Goal: Task Accomplishment & Management: Use online tool/utility

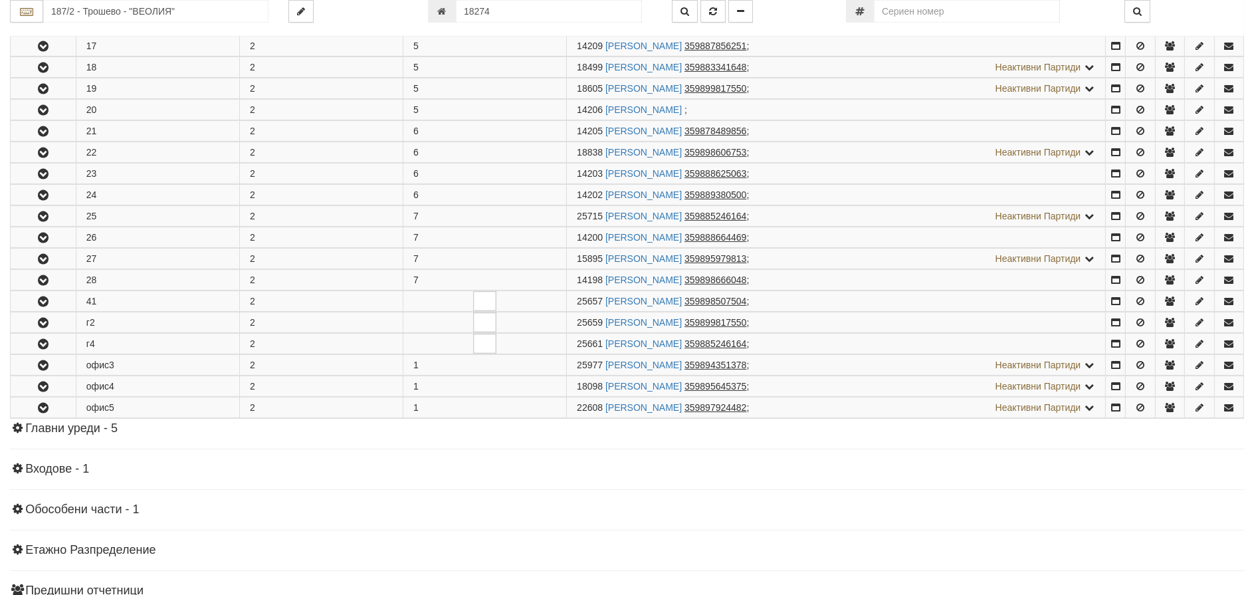
scroll to position [670, 0]
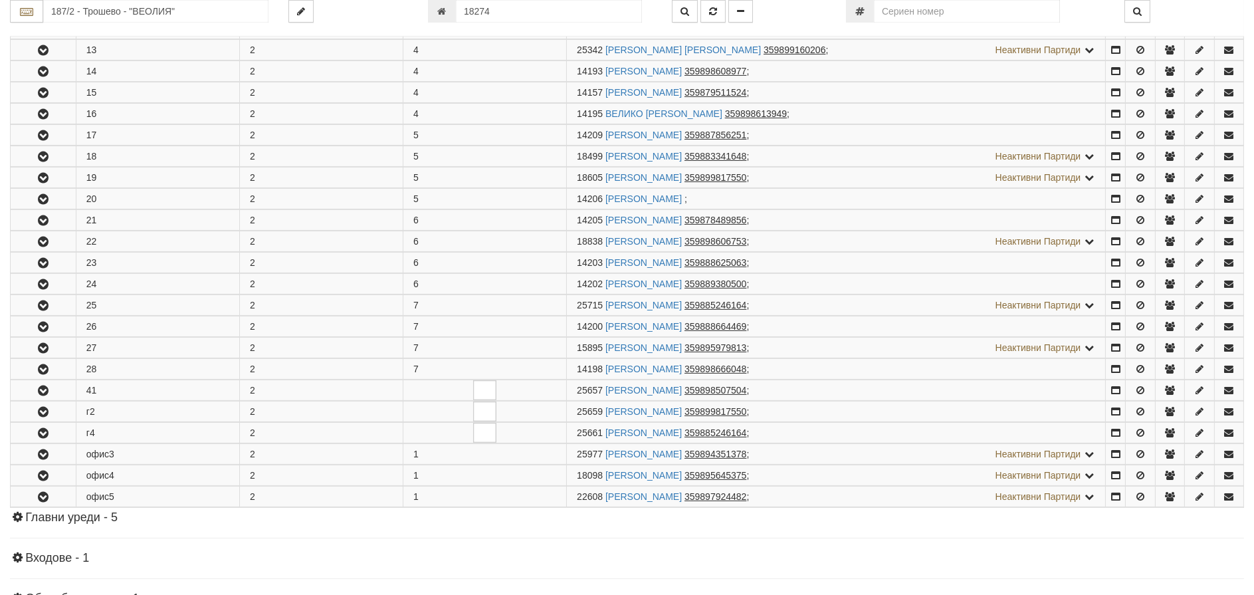
click at [338, 0] on html "АС Отчет Настройки Период Глобални Параметри Сваляне Отчетни Карти Нулиране УДР" at bounding box center [627, 70] width 1254 height 1522
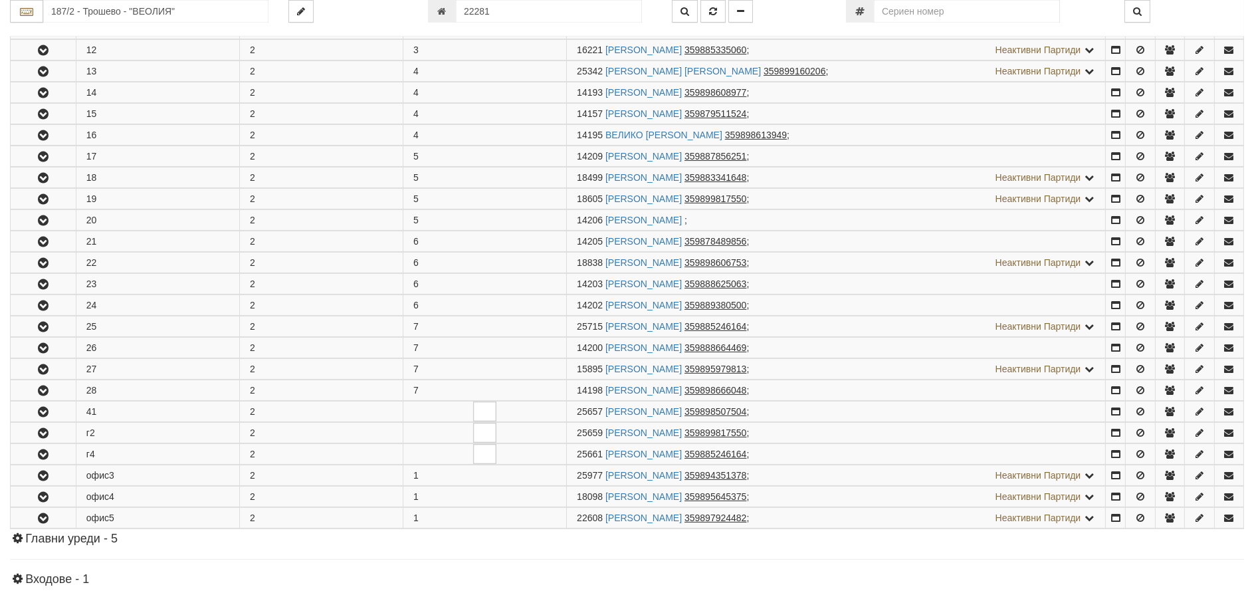
type input "22281"
type input "030/1 - "[PERSON_NAME] [GEOGRAPHIC_DATA] " ЕАД"
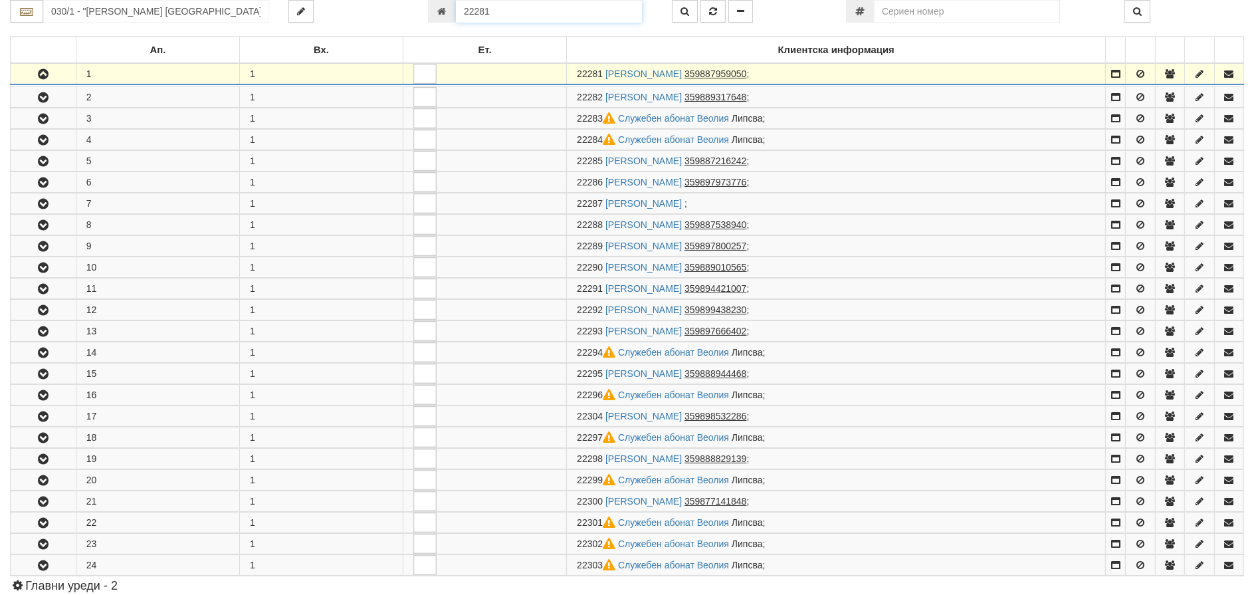
scroll to position [262, 0]
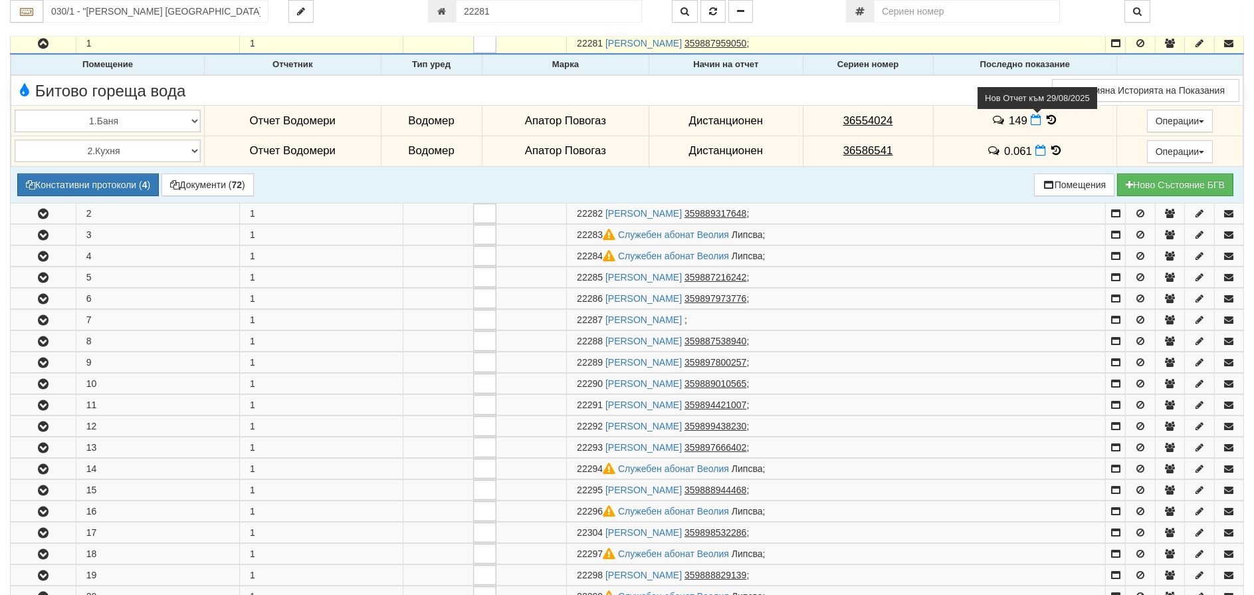
click at [1031, 124] on icon at bounding box center [1036, 119] width 11 height 11
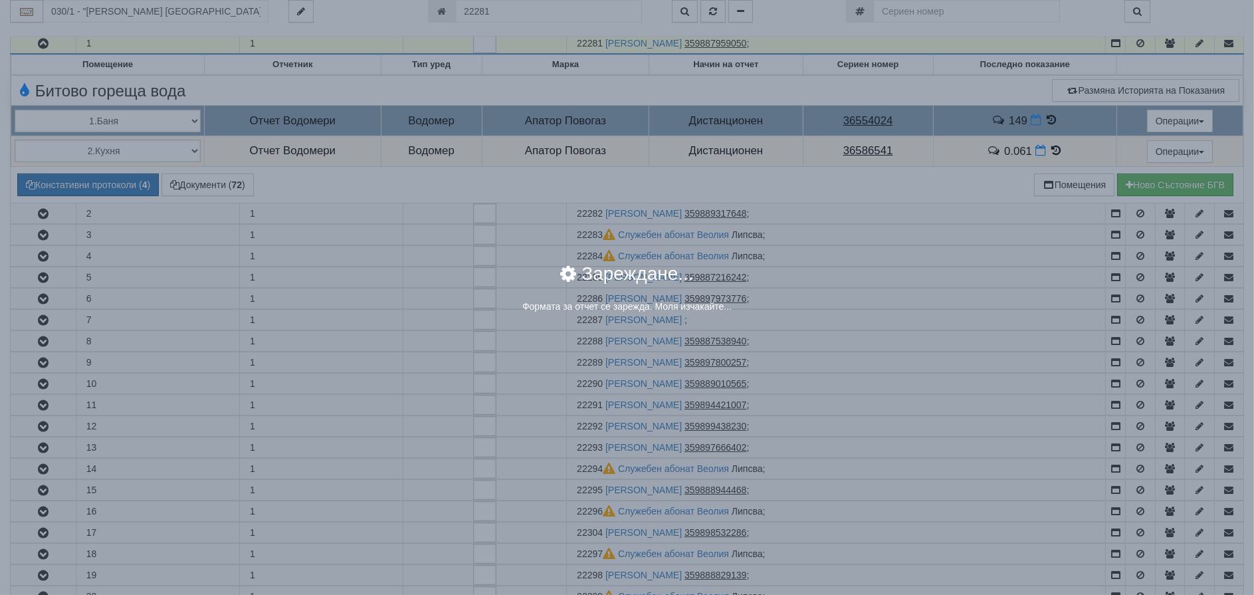
select select "8ac75930-9bfd-e511-80be-8d5a1dced85a"
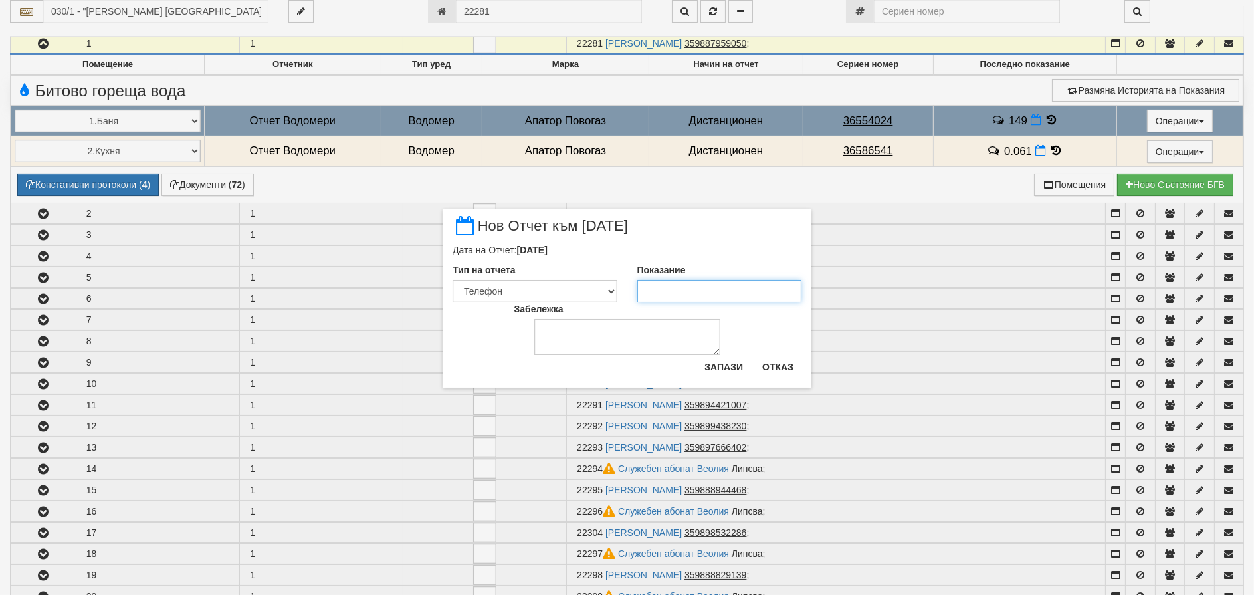
click at [672, 284] on input "Показание" at bounding box center [719, 291] width 165 height 23
type input "155"
click at [738, 367] on button "Запази" at bounding box center [723, 366] width 54 height 21
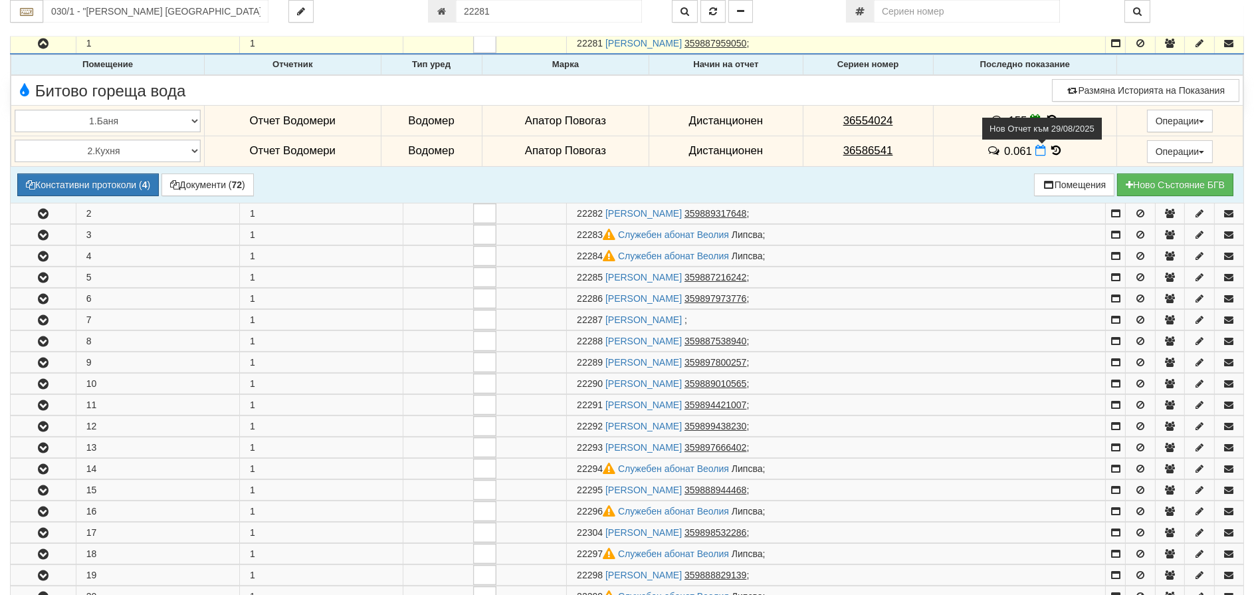
click at [1035, 155] on icon at bounding box center [1040, 150] width 11 height 11
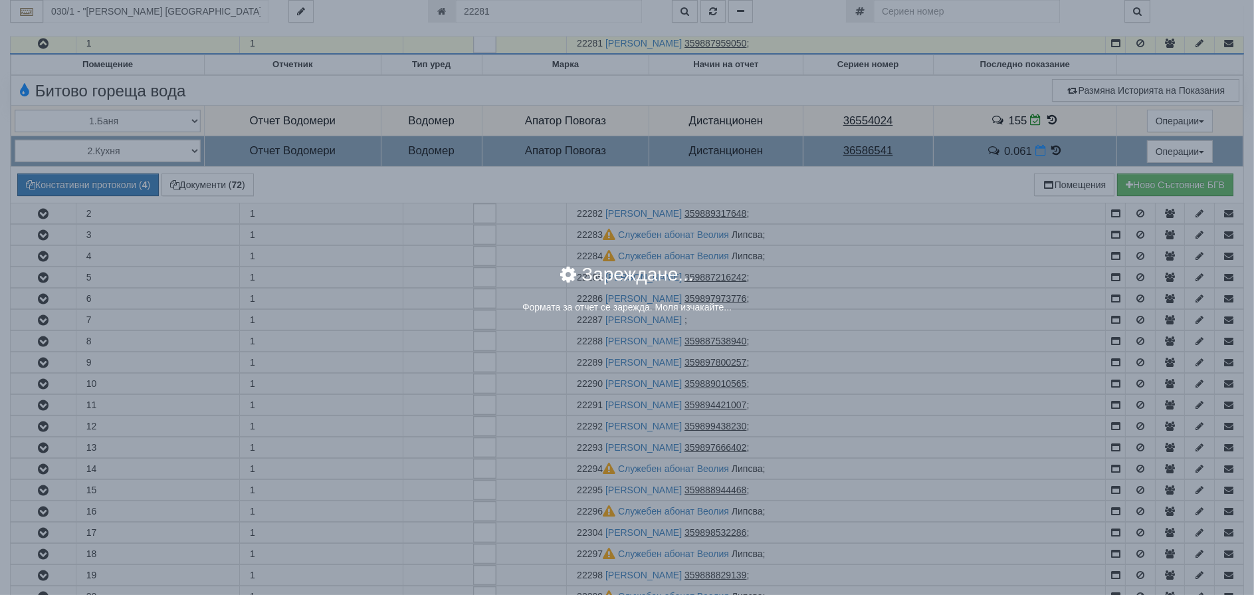
select select "8ac75930-9bfd-e511-80be-8d5a1dced85a"
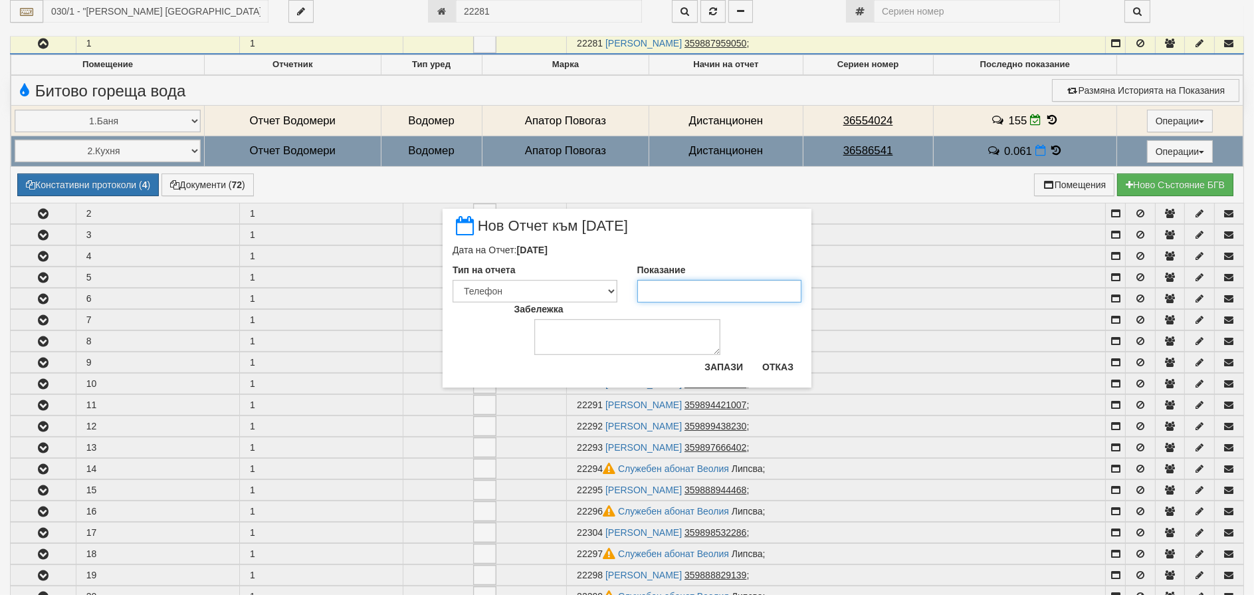
click at [653, 296] on input "Показание" at bounding box center [719, 291] width 165 height 23
type input ".061"
click at [708, 371] on button "Запази" at bounding box center [723, 366] width 54 height 21
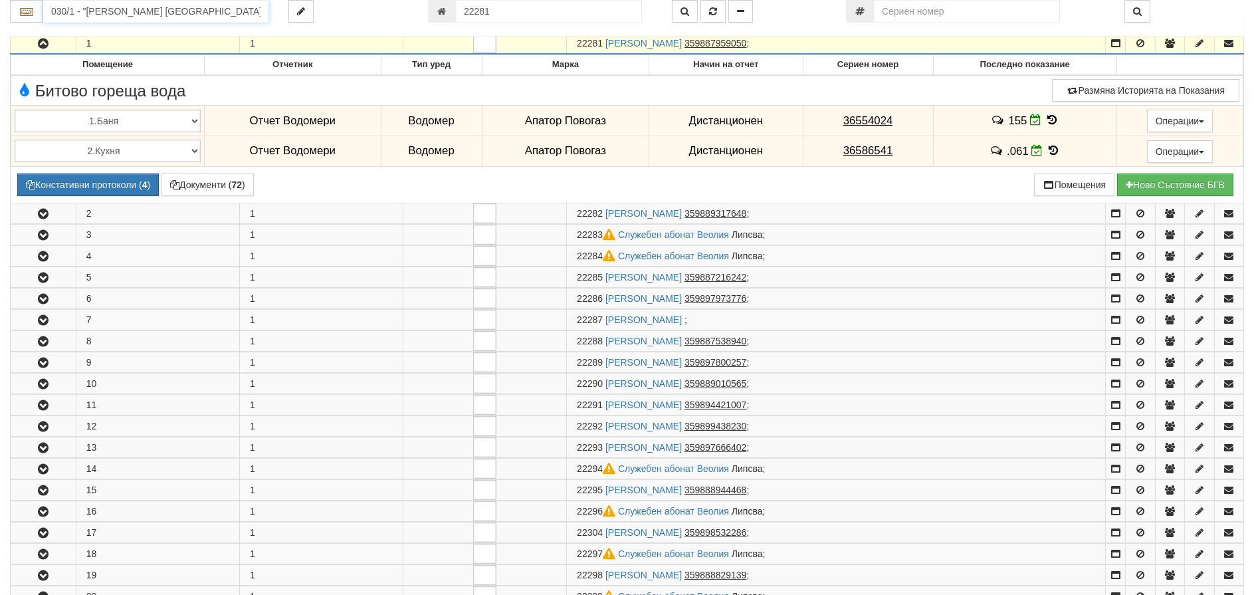
click at [114, 11] on input "030/1 - "[PERSON_NAME] [GEOGRAPHIC_DATA] " ЕАД" at bounding box center [155, 11] width 225 height 23
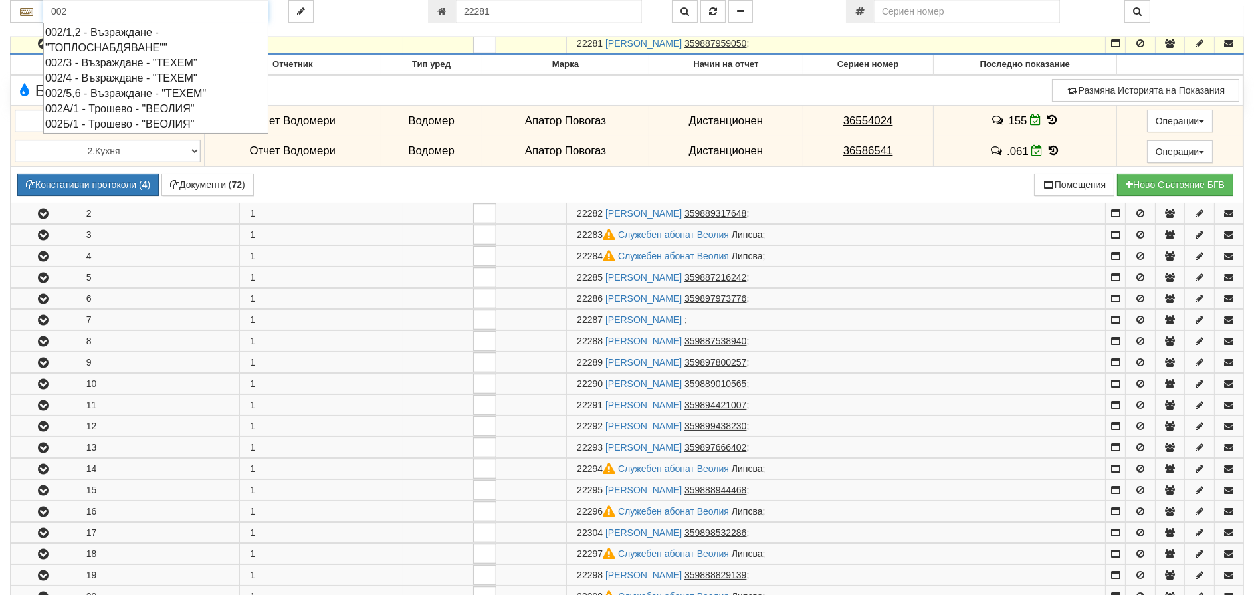
click at [152, 77] on div "002/4 - Възраждане - "ТЕХЕМ"" at bounding box center [155, 77] width 221 height 15
type input "002/4 - Възраждане - "ТЕХЕМ""
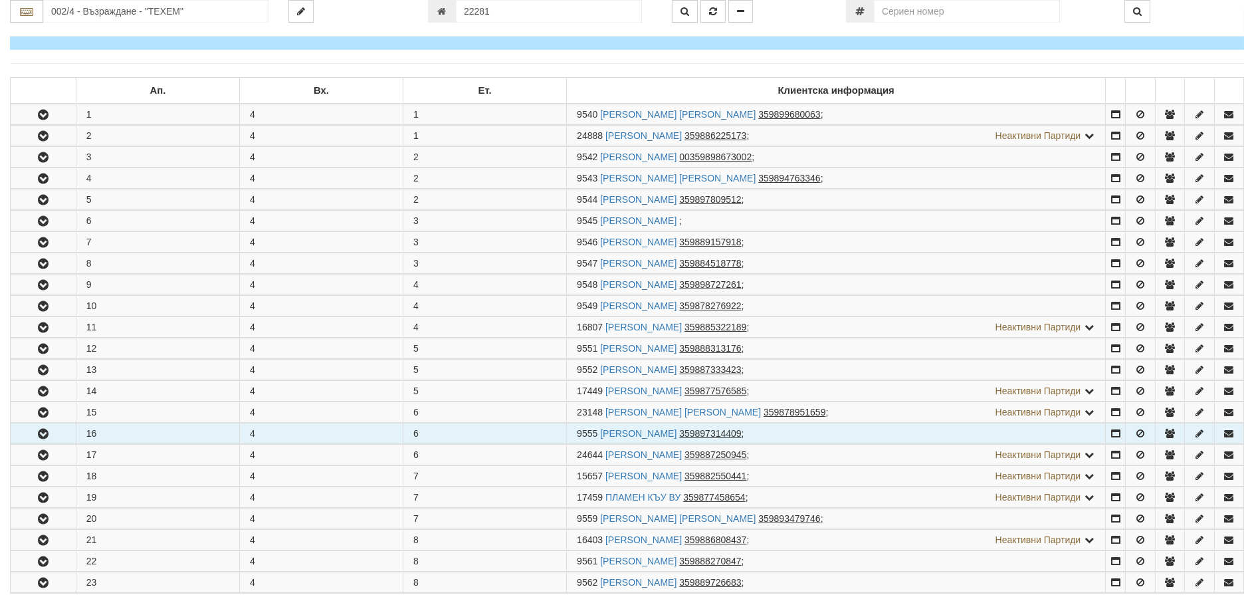
scroll to position [199, 0]
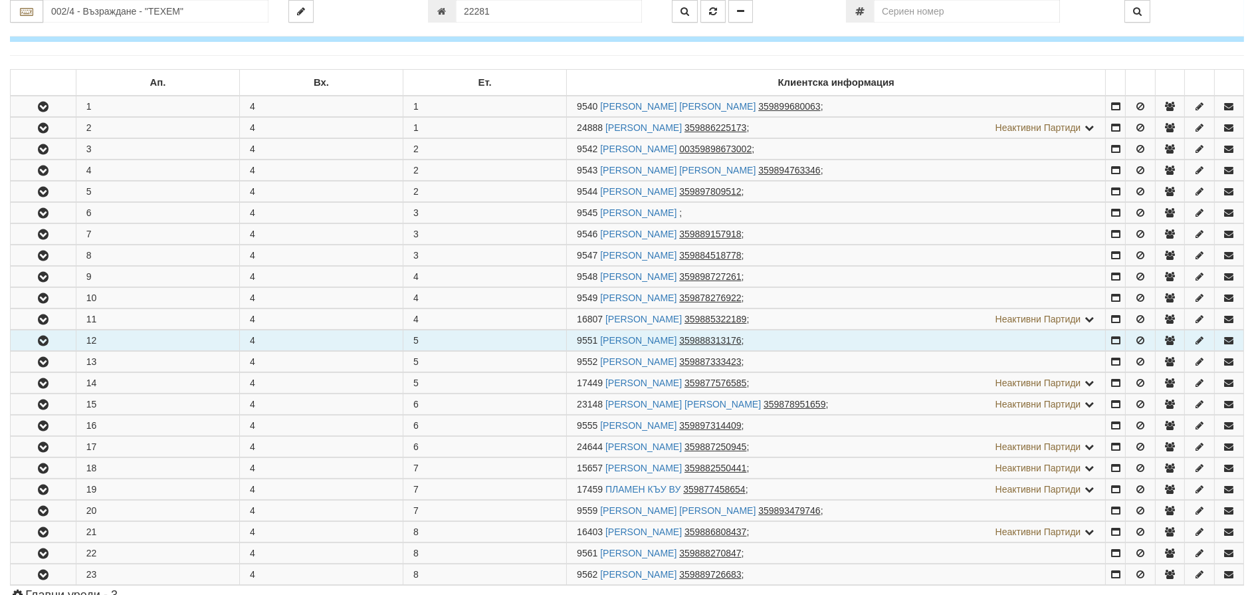
click at [41, 336] on icon "button" at bounding box center [43, 340] width 16 height 9
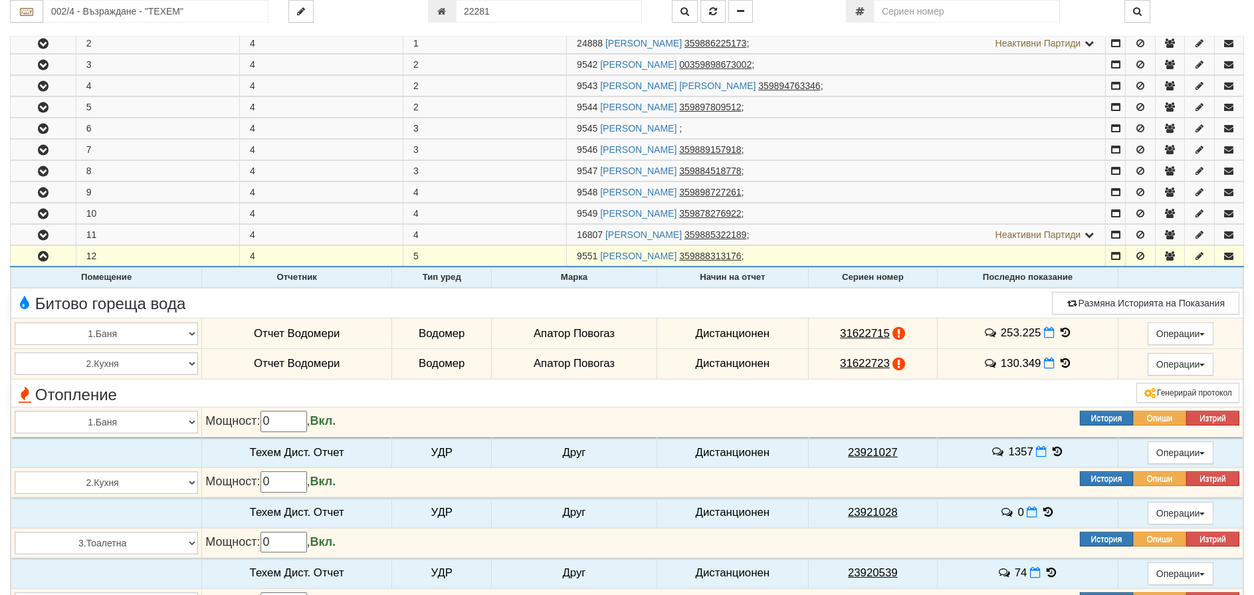
scroll to position [399, 0]
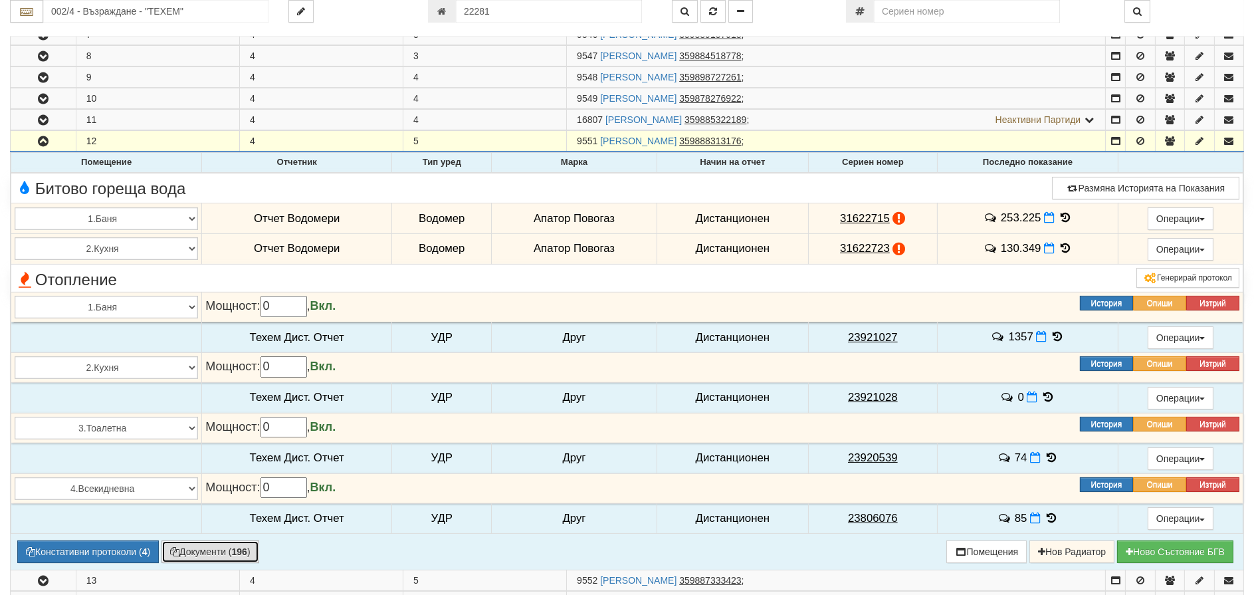
click at [204, 555] on button "Документи ( 196 )" at bounding box center [210, 551] width 98 height 23
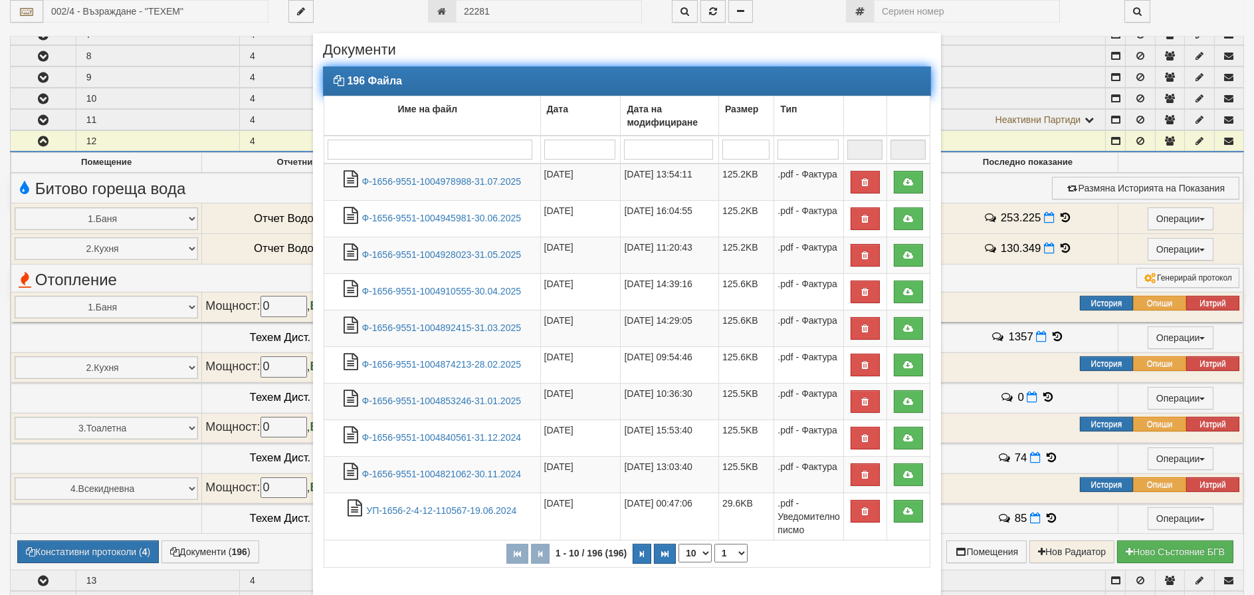
click at [408, 140] on input "search" at bounding box center [430, 150] width 205 height 20
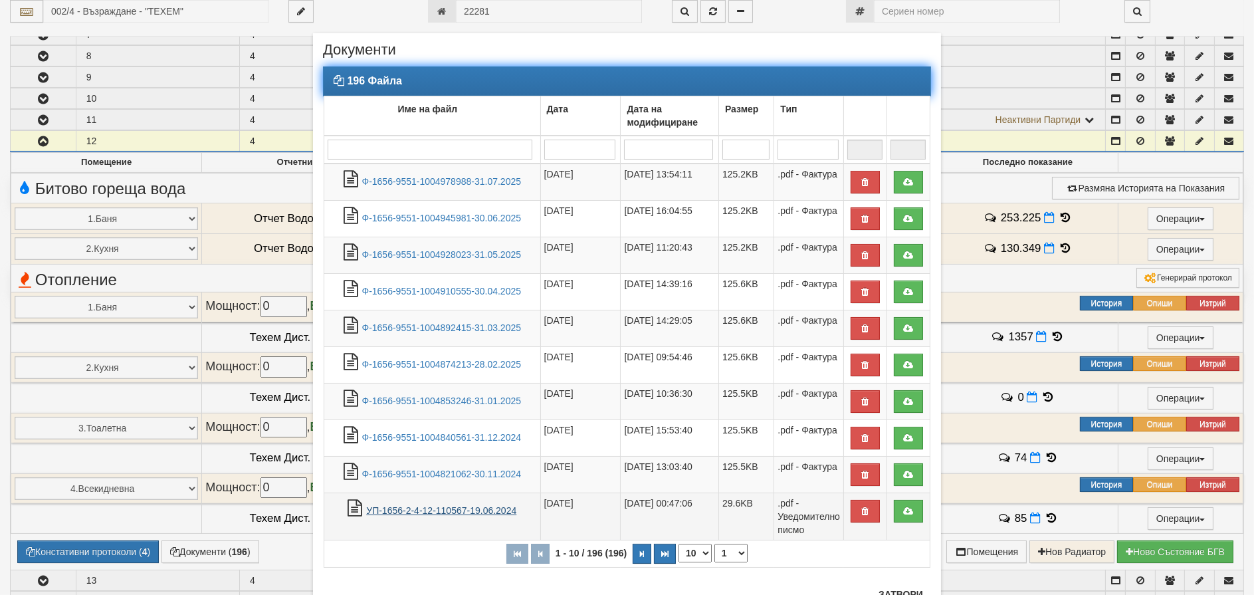
click at [418, 509] on link "УП-1656-2-4-12-110567-19.06.2024" at bounding box center [441, 510] width 150 height 11
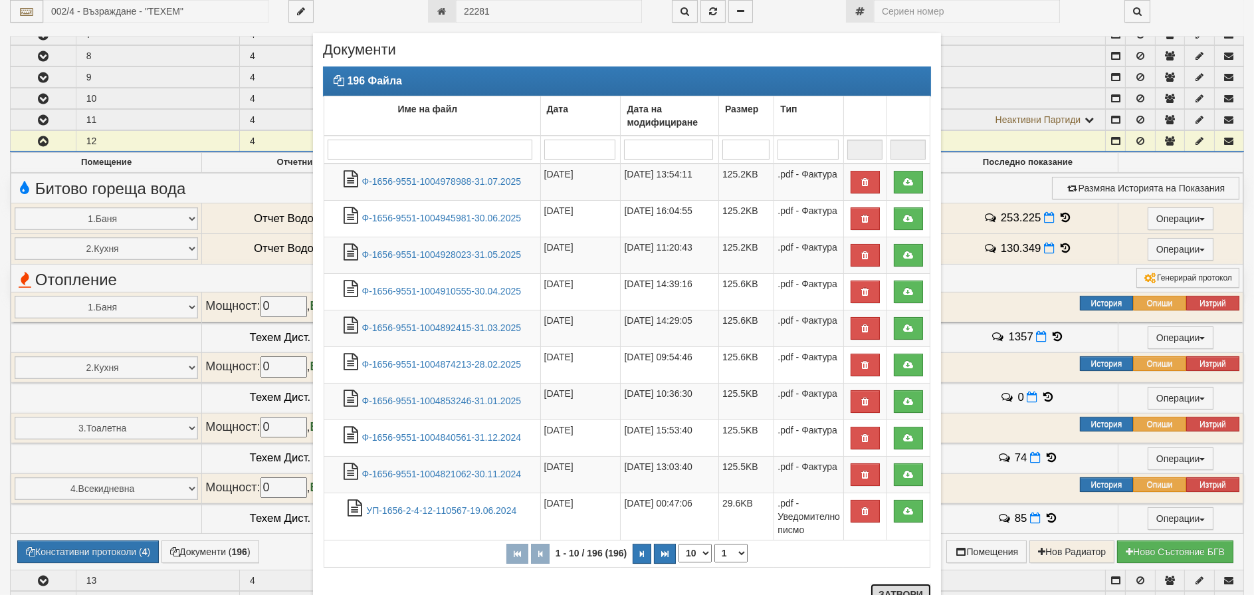
click at [907, 593] on button "Затвори" at bounding box center [901, 593] width 60 height 21
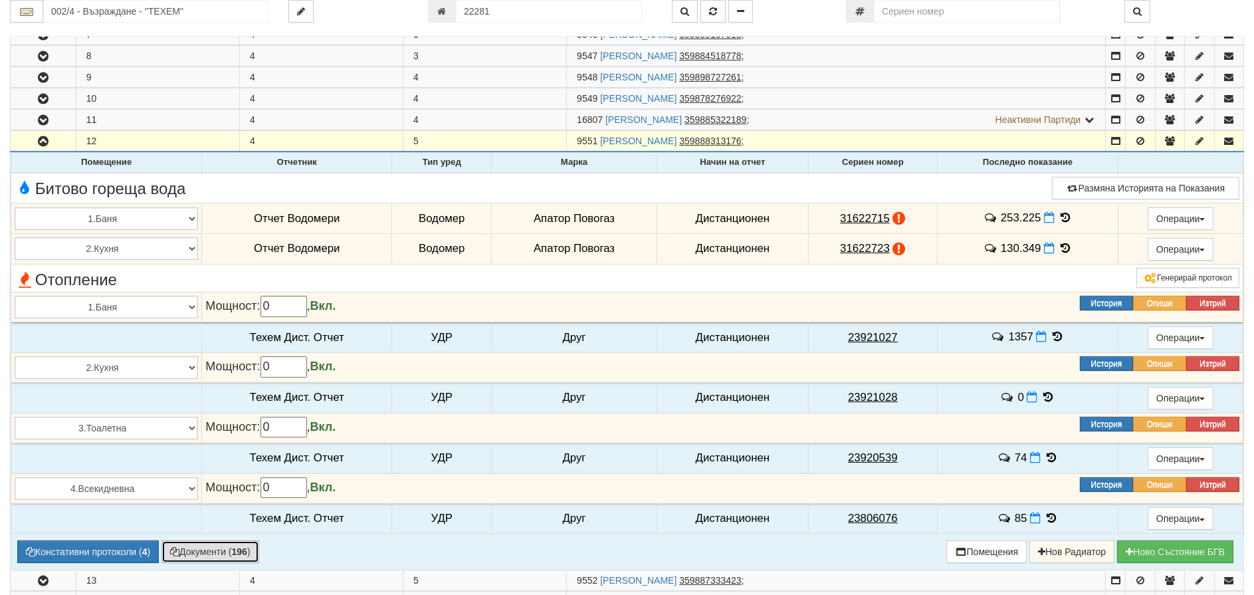
click at [237, 552] on b "196" at bounding box center [239, 551] width 15 height 11
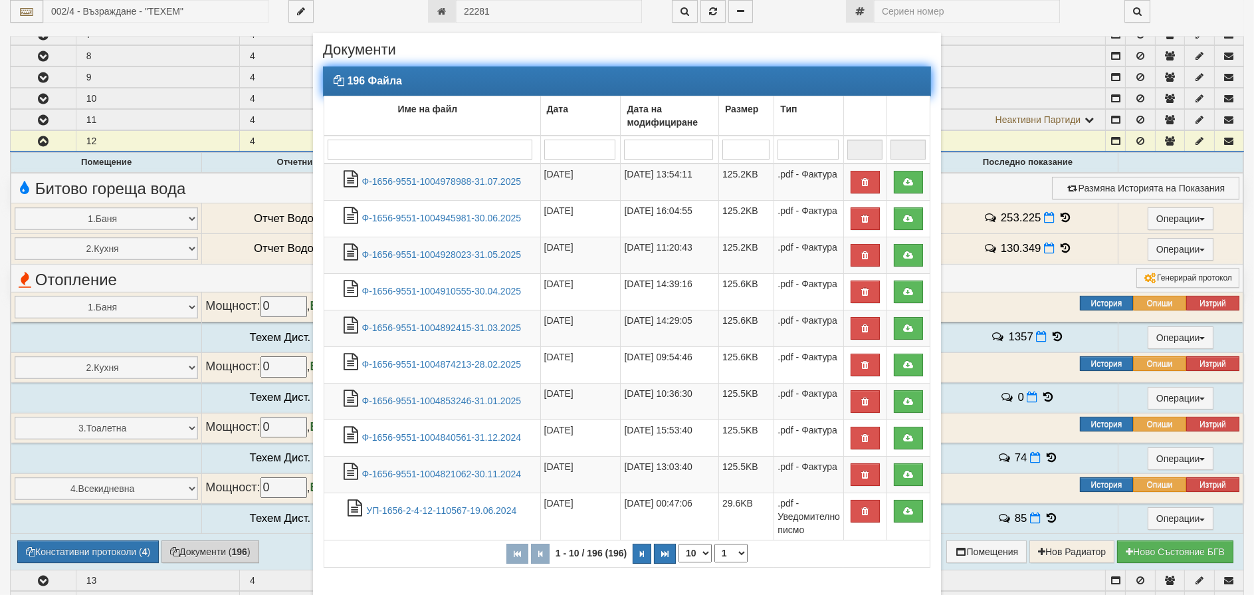
click at [342, 149] on input "search" at bounding box center [430, 150] width 205 height 20
type input "м"
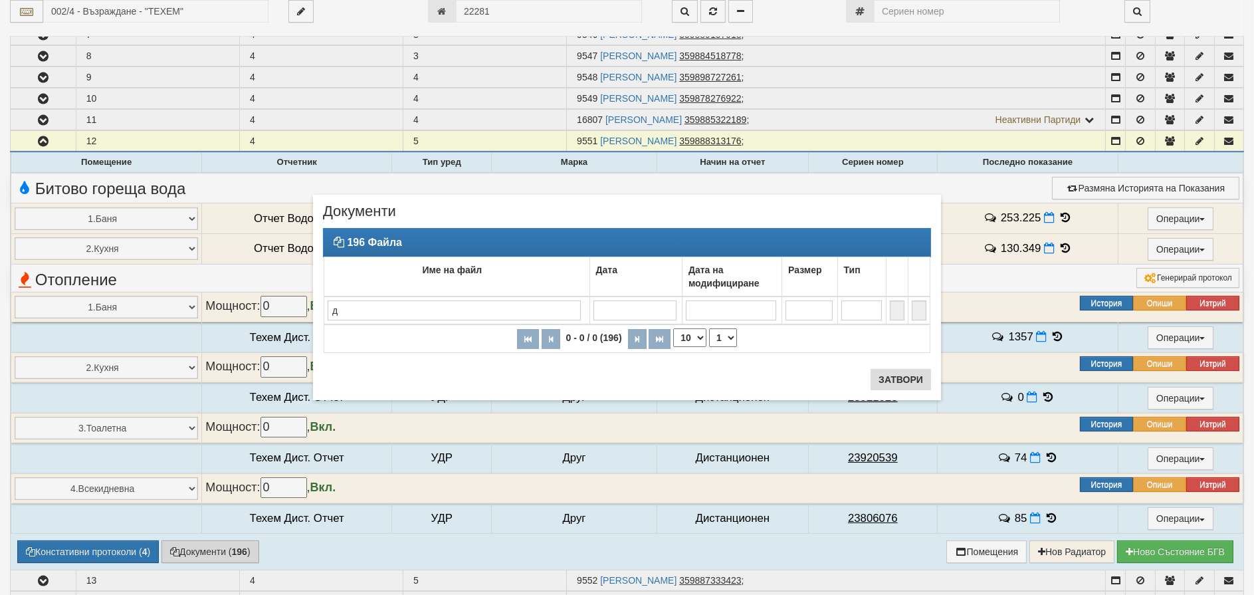
type input "д"
click at [915, 382] on button "Затвори" at bounding box center [901, 379] width 60 height 21
